Goal: Task Accomplishment & Management: Manage account settings

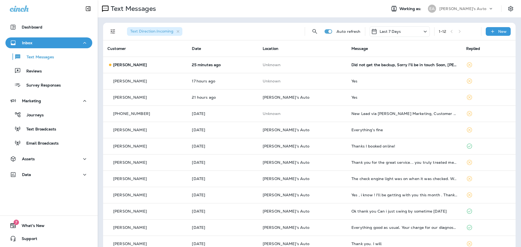
click at [255, 67] on td "25 minutes ago" at bounding box center [223, 65] width 71 height 16
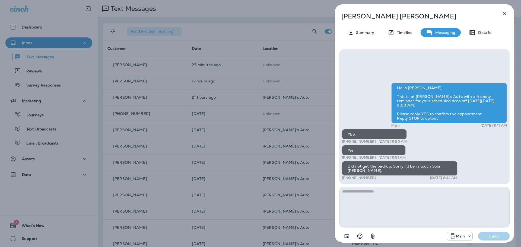
click at [506, 13] on icon "button" at bounding box center [505, 13] width 7 height 7
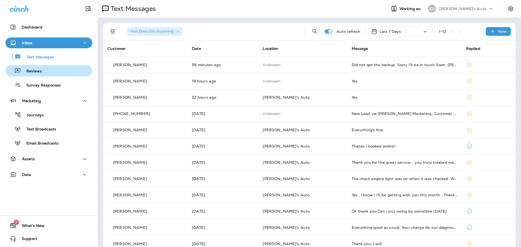
click at [24, 70] on p "Reviews" at bounding box center [31, 71] width 21 height 5
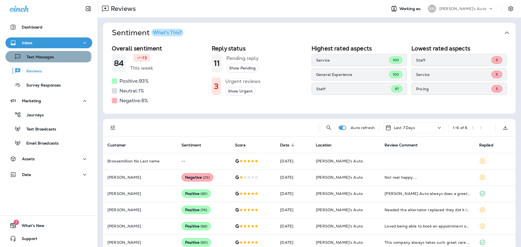
click at [48, 56] on p "Text Messages" at bounding box center [37, 57] width 33 height 5
